Goal: Find specific page/section: Find specific page/section

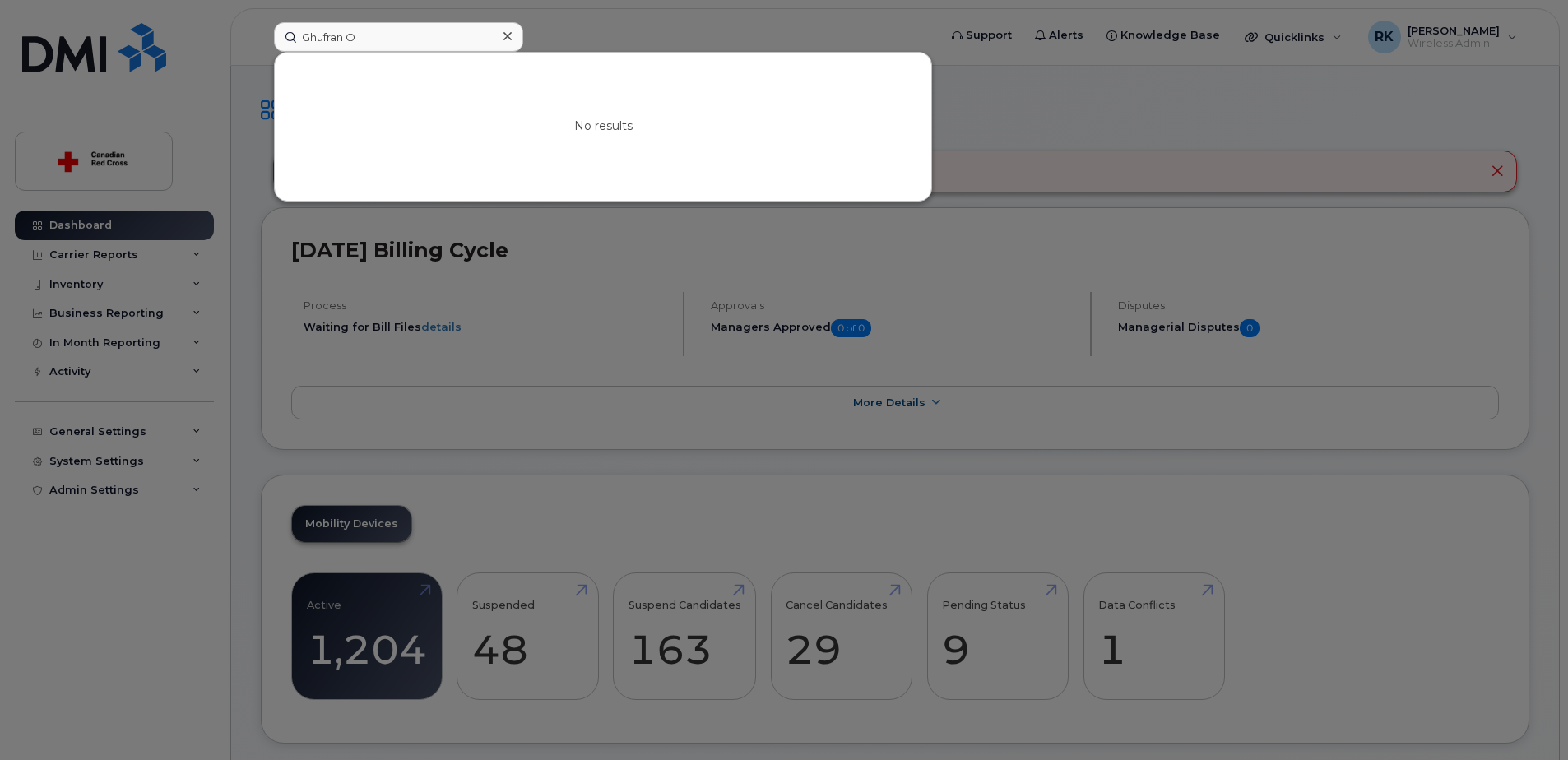
click at [361, 37] on input "Ghufran O" at bounding box center [398, 37] width 249 height 29
type input "Ghufran"
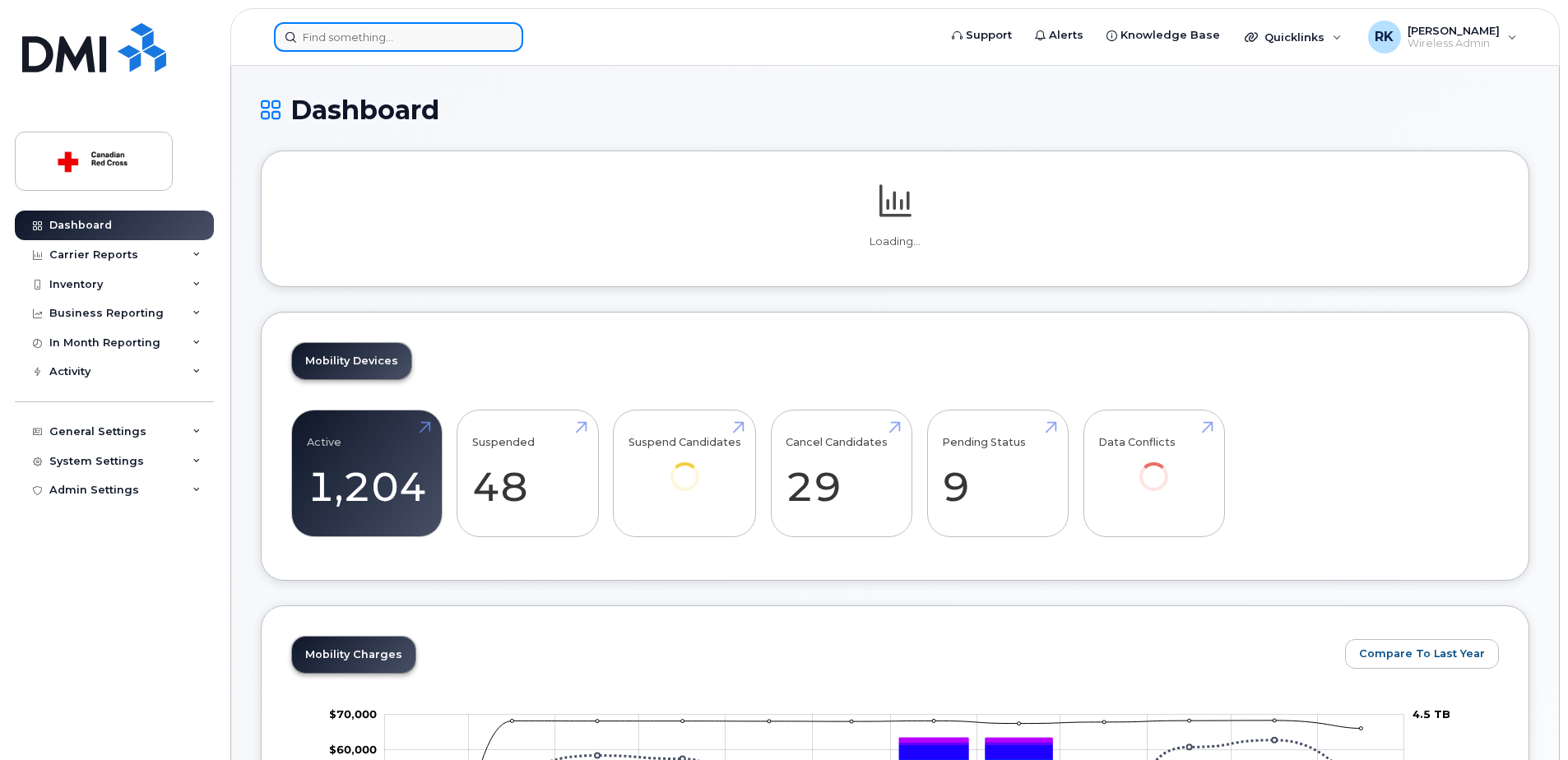
click at [461, 32] on input at bounding box center [398, 37] width 249 height 29
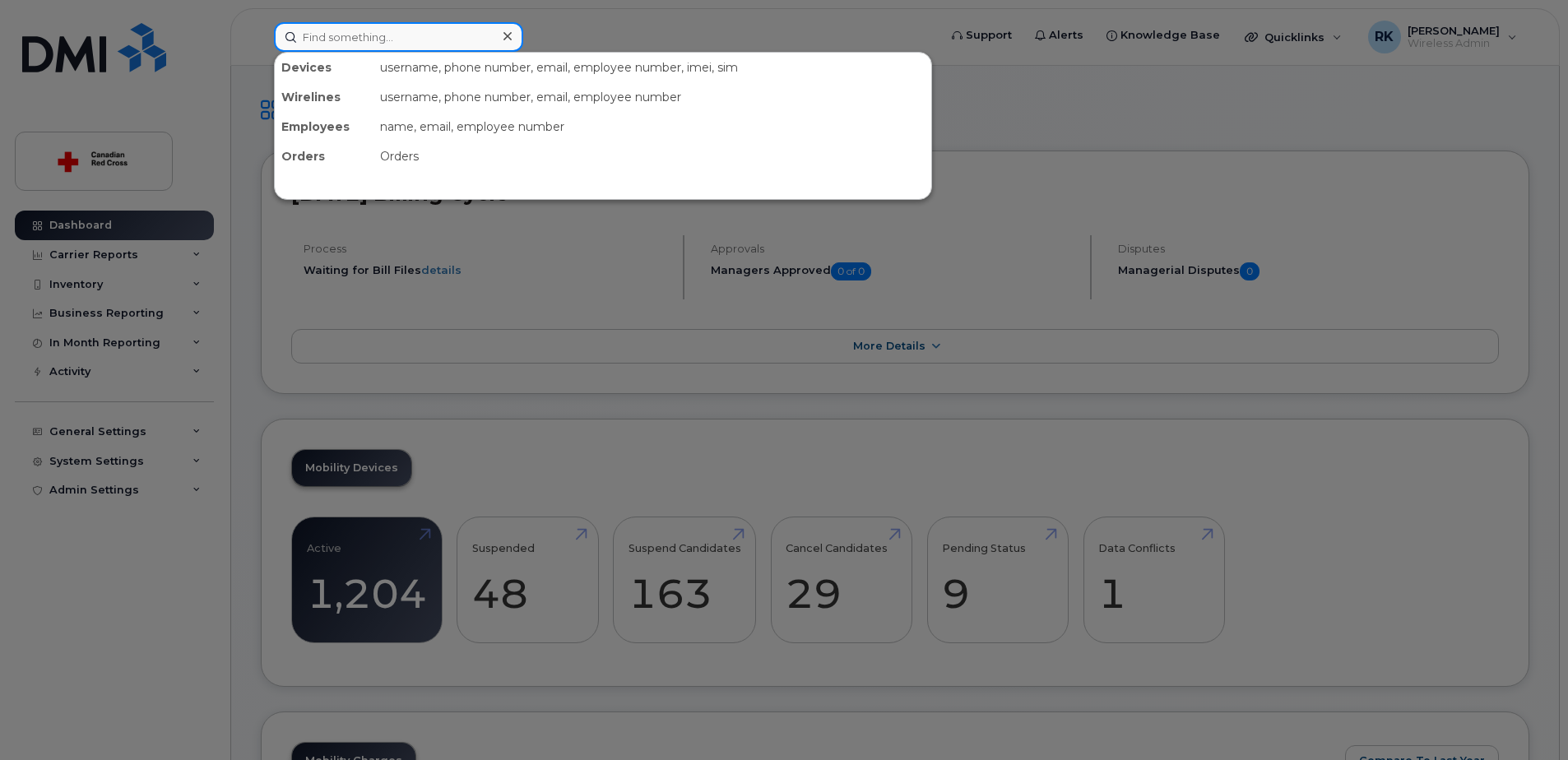
paste input "Ghufran"
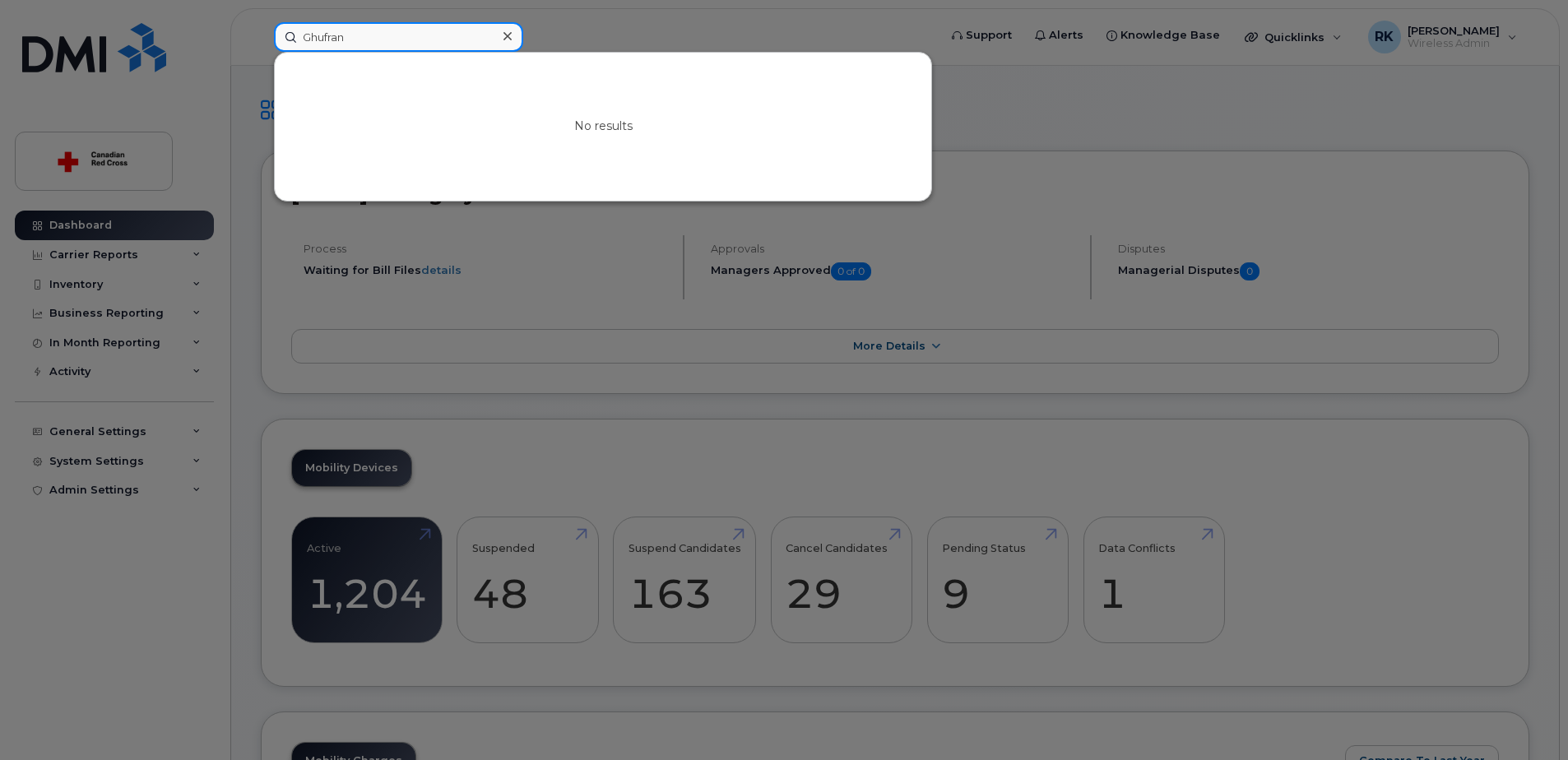
type input "Ghufran"
click at [1037, 129] on div at bounding box center [784, 380] width 1568 height 760
